Goal: Find specific page/section

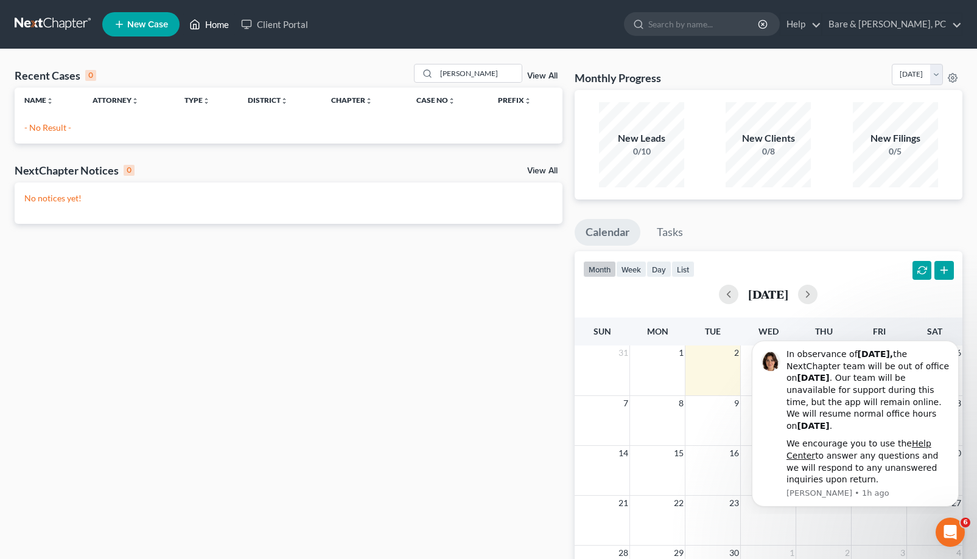
click at [217, 30] on link "Home" at bounding box center [209, 24] width 52 height 22
click at [464, 75] on input "[PERSON_NAME]" at bounding box center [478, 74] width 85 height 18
type input "s"
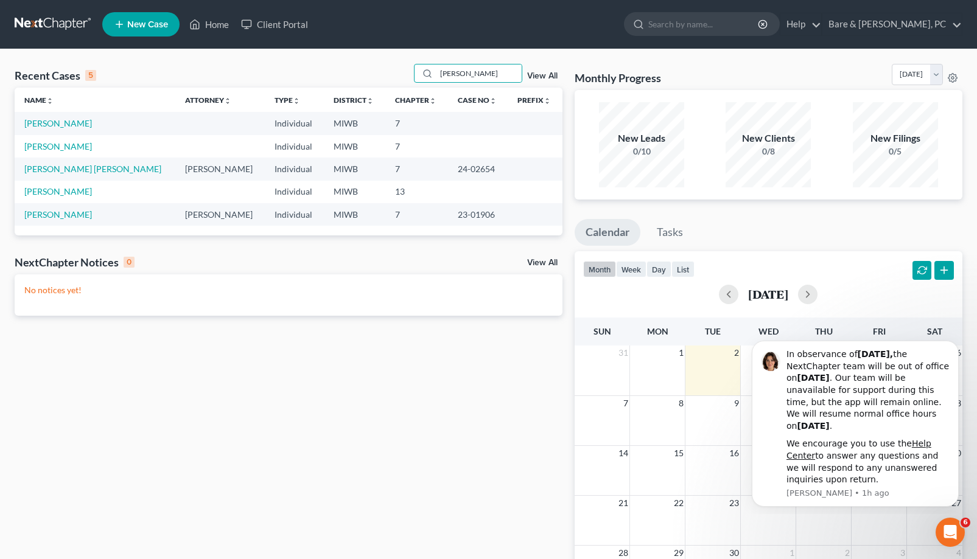
click at [511, 16] on ul "New Case Home Client Portal - No Result - See all results Or Press Enter... Hel…" at bounding box center [532, 25] width 860 height 32
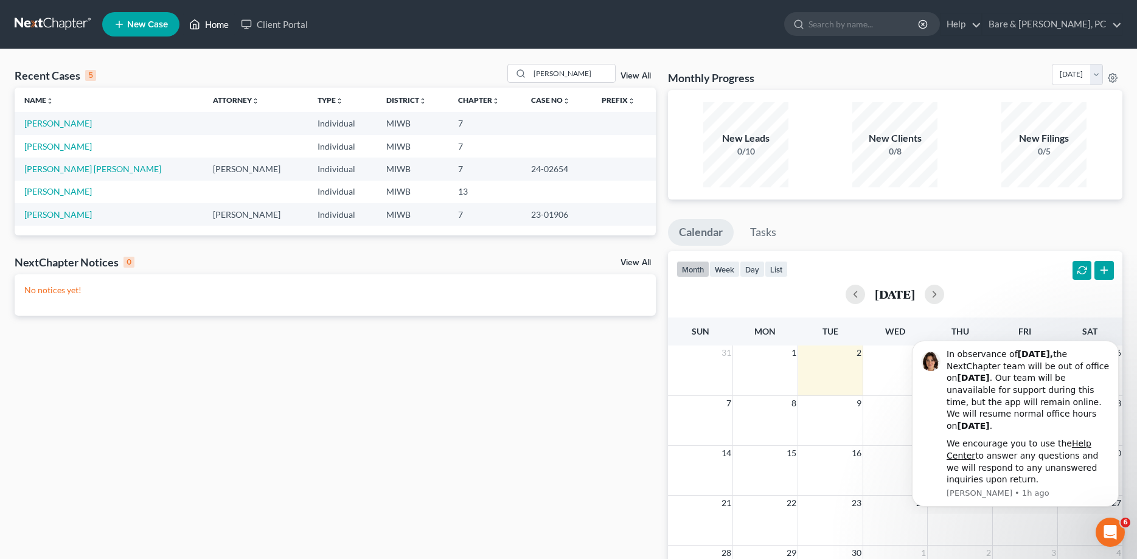
click at [212, 26] on link "Home" at bounding box center [209, 24] width 52 height 22
click at [558, 69] on input "[PERSON_NAME]" at bounding box center [572, 74] width 85 height 18
type input "a"
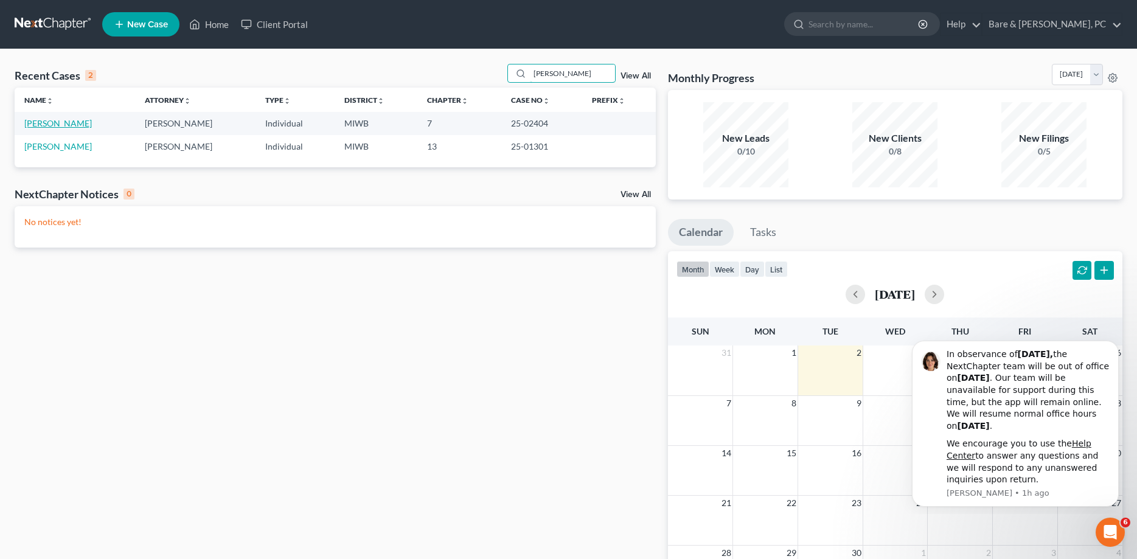
type input "[PERSON_NAME]"
click at [72, 125] on link "[PERSON_NAME]" at bounding box center [58, 123] width 68 height 10
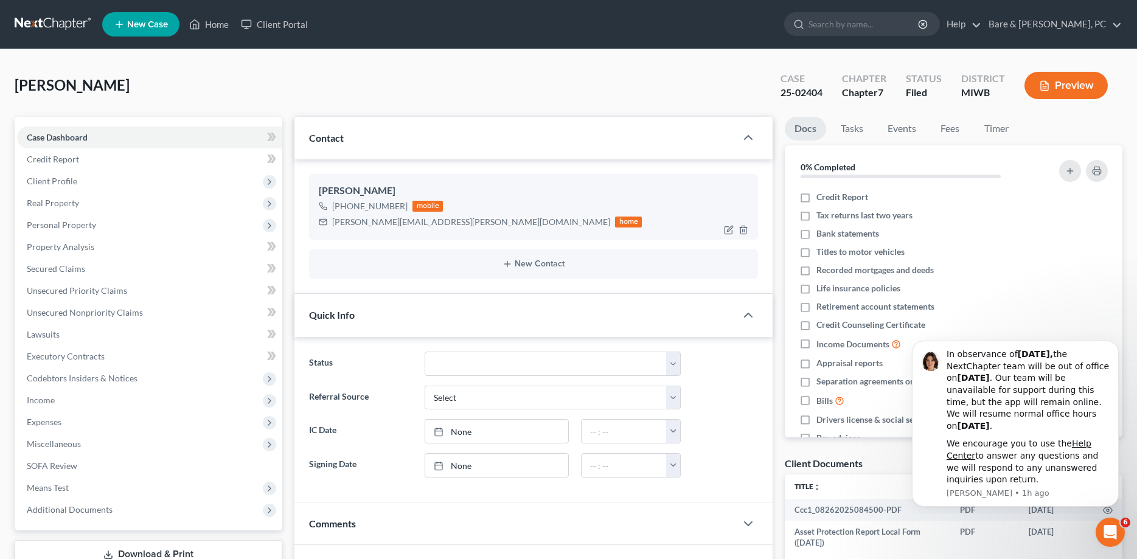
click at [334, 219] on div "[PERSON_NAME][EMAIL_ADDRESS][PERSON_NAME][DOMAIN_NAME]" at bounding box center [471, 222] width 278 height 12
drag, startPoint x: 333, startPoint y: 223, endPoint x: 430, endPoint y: 230, distance: 97.0
click at [430, 230] on div "[PERSON_NAME] [PHONE_NUMBER] mobile [PERSON_NAME][EMAIL_ADDRESS][PERSON_NAME][D…" at bounding box center [533, 207] width 449 height 66
copy div "[PERSON_NAME][EMAIL_ADDRESS][PERSON_NAME][DOMAIN_NAME]"
